Goal: Navigation & Orientation: Find specific page/section

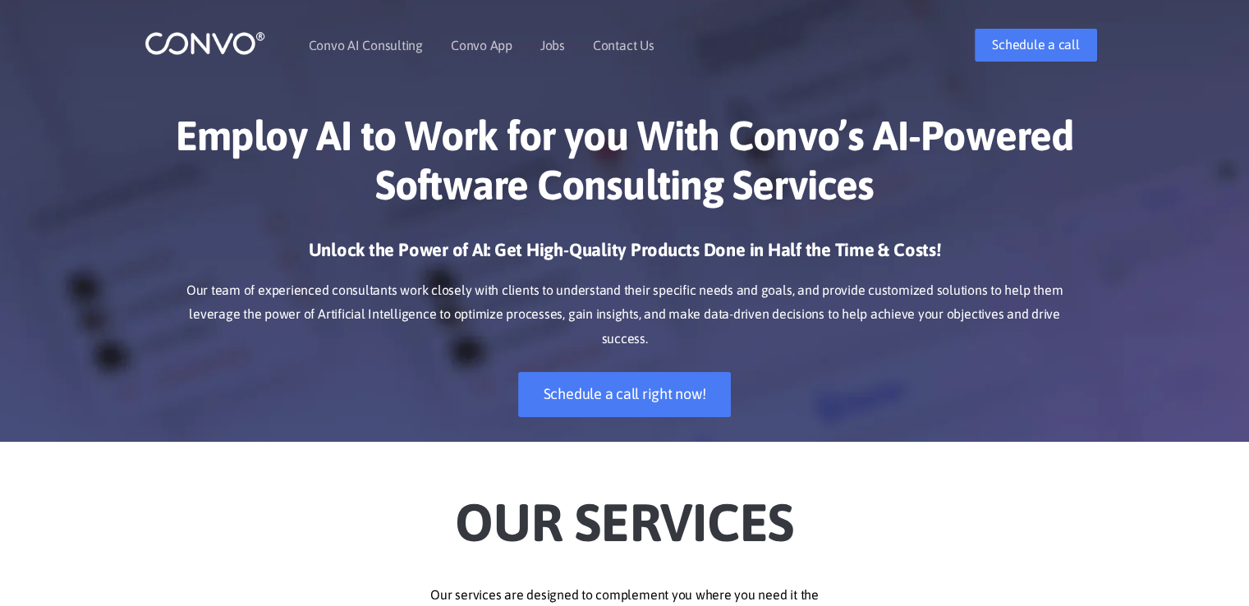
click at [1159, 47] on header "Convo AI Consulting Convo App Convo App Features Jobs Contact Us Schedule a cal…" at bounding box center [624, 45] width 1249 height 90
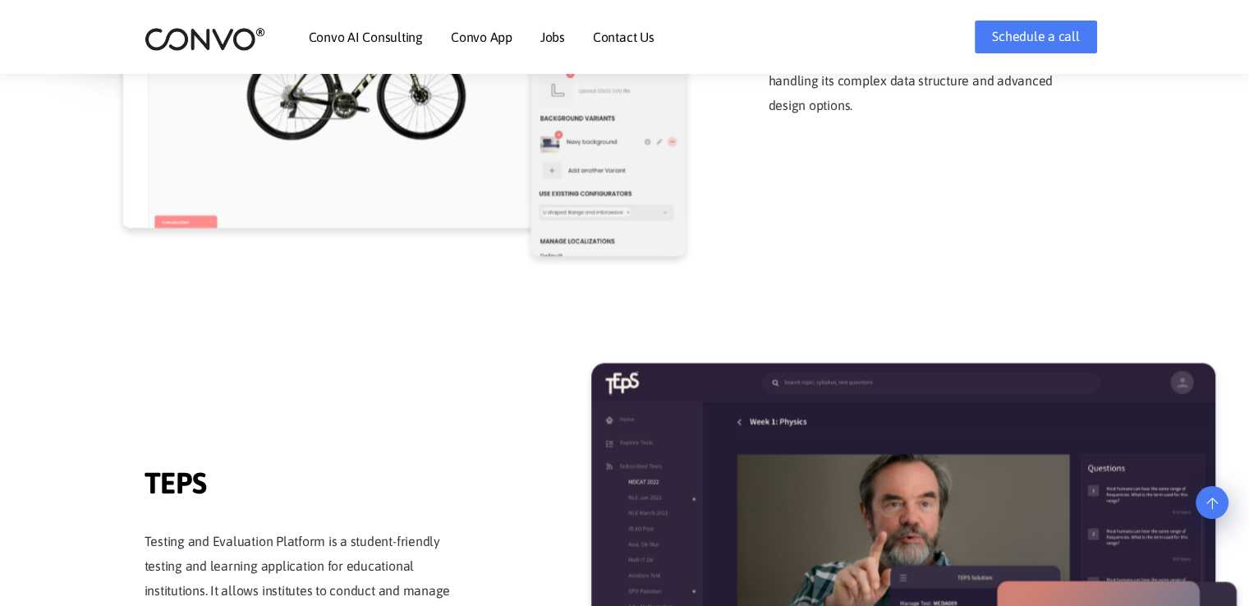
scroll to position [1653, 0]
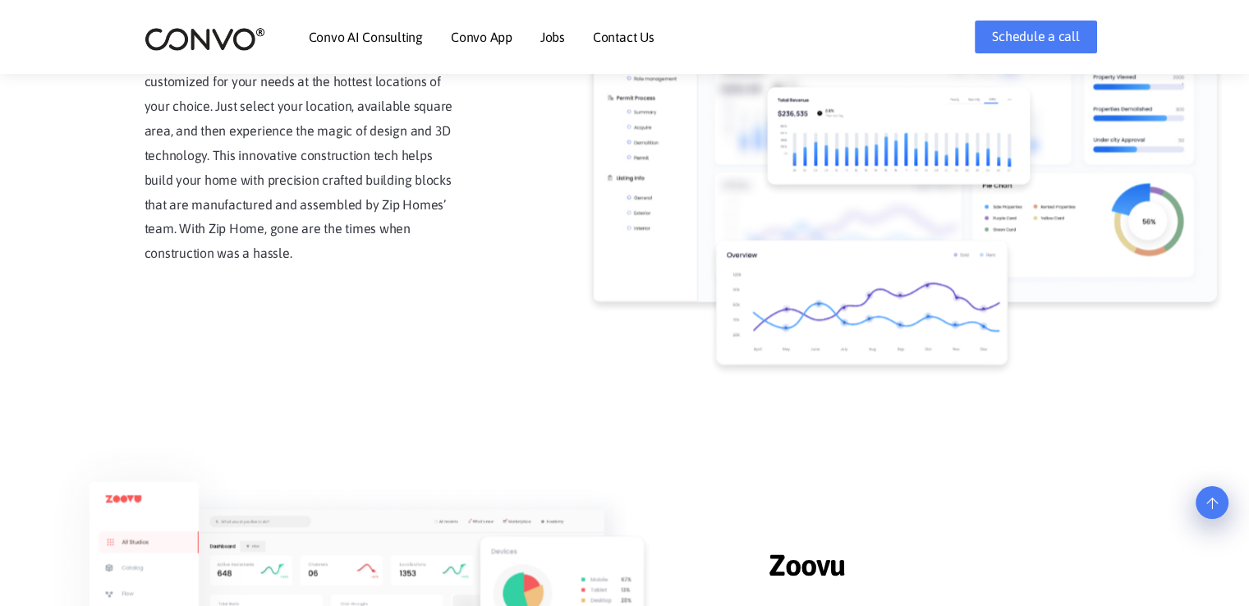
click at [394, 39] on link "Convo AI Consulting" at bounding box center [366, 36] width 114 height 13
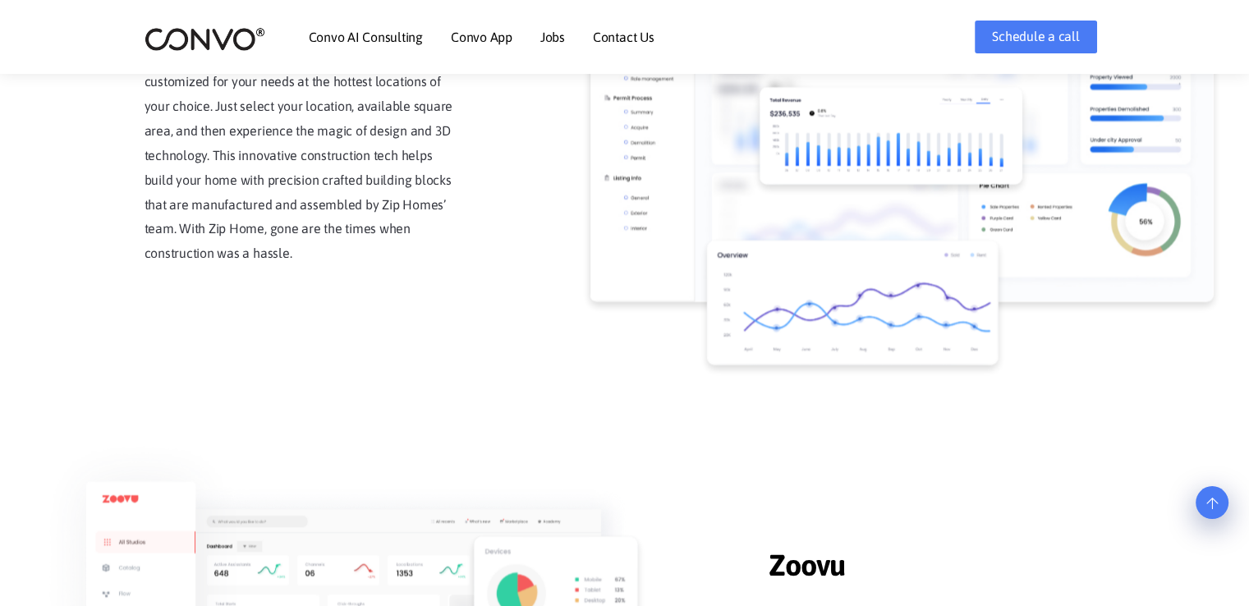
click at [554, 40] on link "Jobs" at bounding box center [552, 36] width 25 height 13
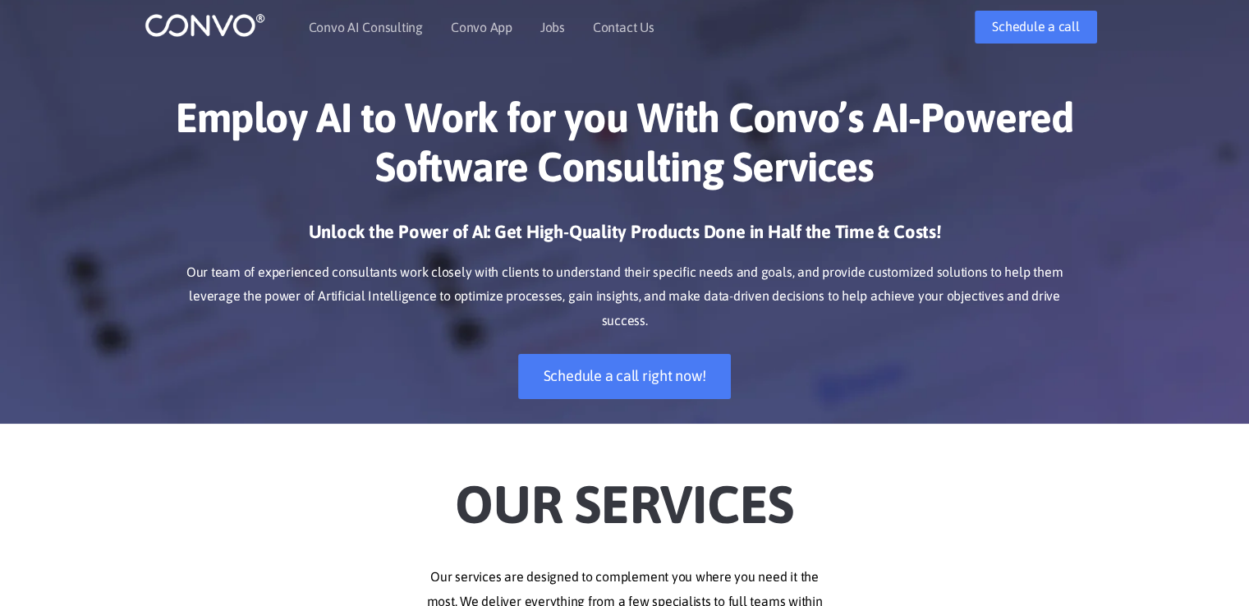
scroll to position [0, 0]
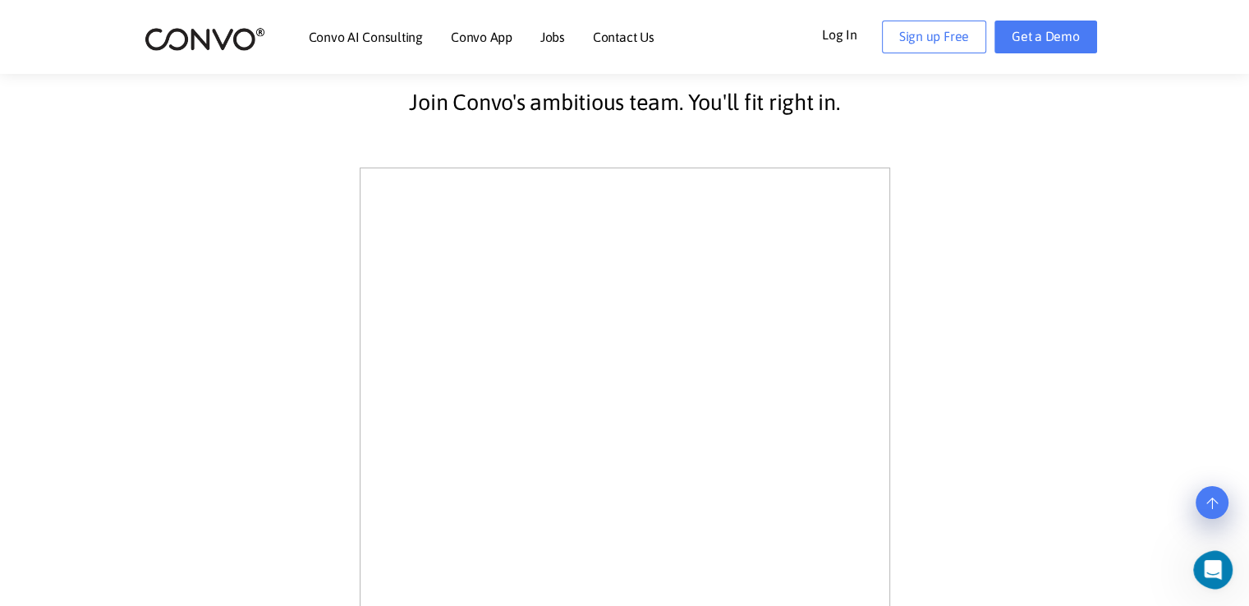
scroll to position [329, 0]
